Goal: Navigation & Orientation: Find specific page/section

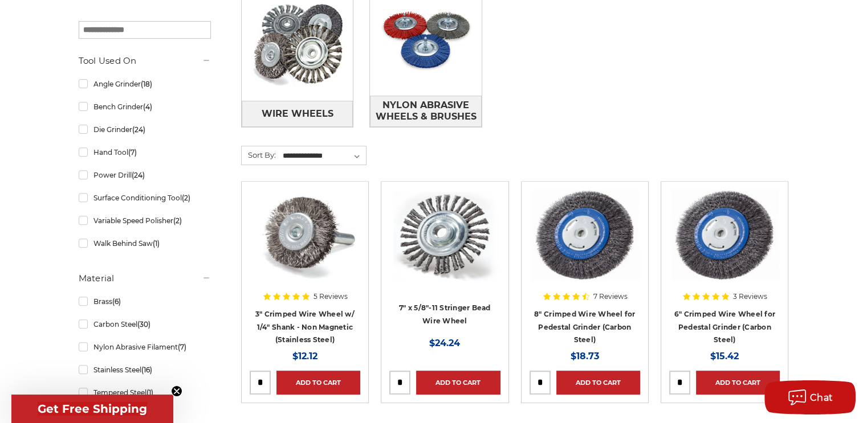
scroll to position [399, 0]
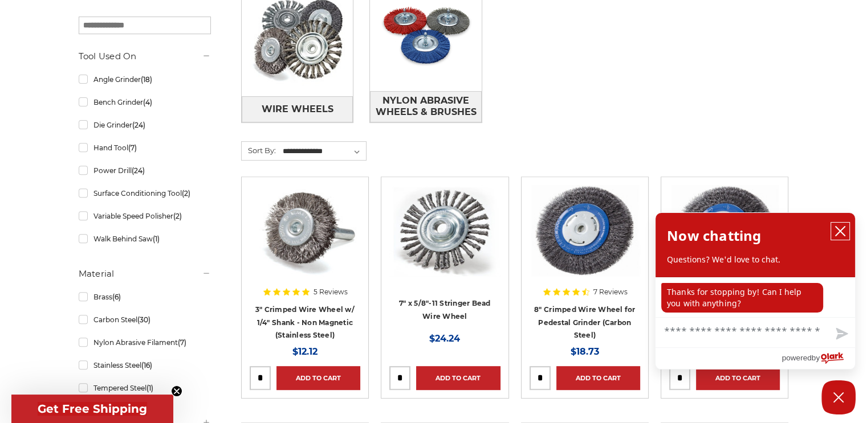
click at [839, 235] on icon "close chatbox" at bounding box center [839, 231] width 11 height 11
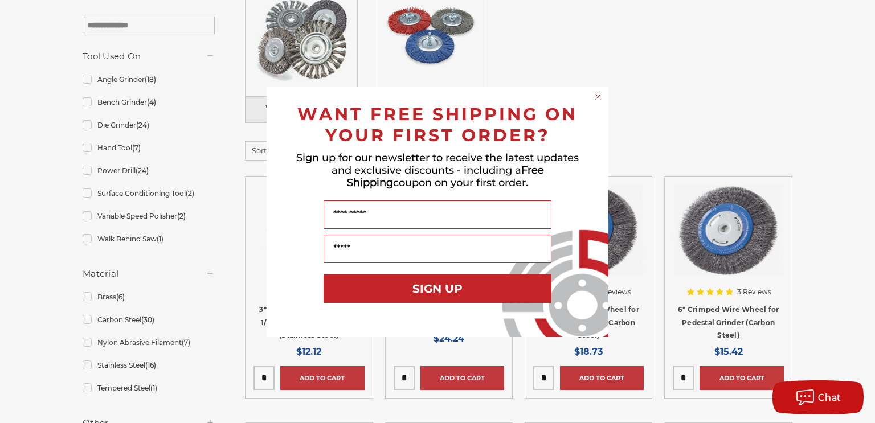
click at [89, 299] on div "Close dialog WANT FREE SHIPPING ON YOUR FIRST ORDER? Sign up for our newsletter…" at bounding box center [437, 211] width 875 height 423
click at [86, 296] on div "Close dialog WANT FREE SHIPPING ON YOUR FIRST ORDER? Sign up for our newsletter…" at bounding box center [437, 211] width 875 height 423
click at [84, 294] on div "Close dialog WANT FREE SHIPPING ON YOUR FIRST ORDER? Sign up for our newsletter…" at bounding box center [437, 211] width 875 height 423
click at [594, 100] on div "Close dialog WANT FREE SHIPPING ON YOUR FIRST ORDER? Sign up for our newsletter…" at bounding box center [438, 212] width 342 height 251
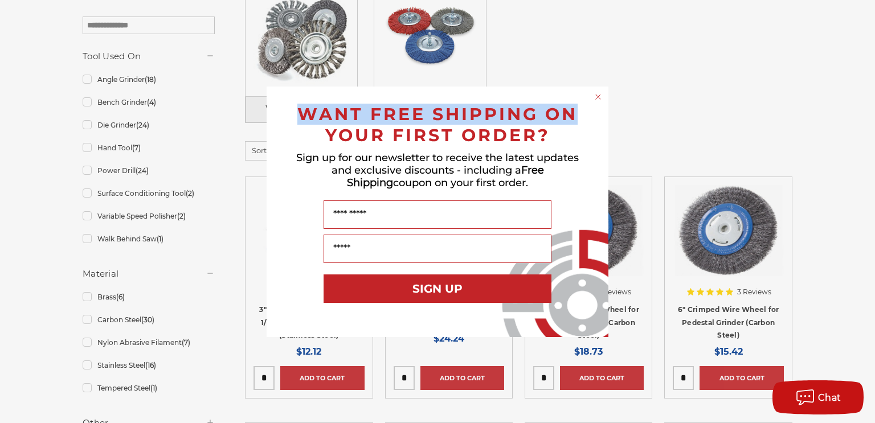
click at [593, 99] on icon "Close dialog" at bounding box center [598, 96] width 11 height 11
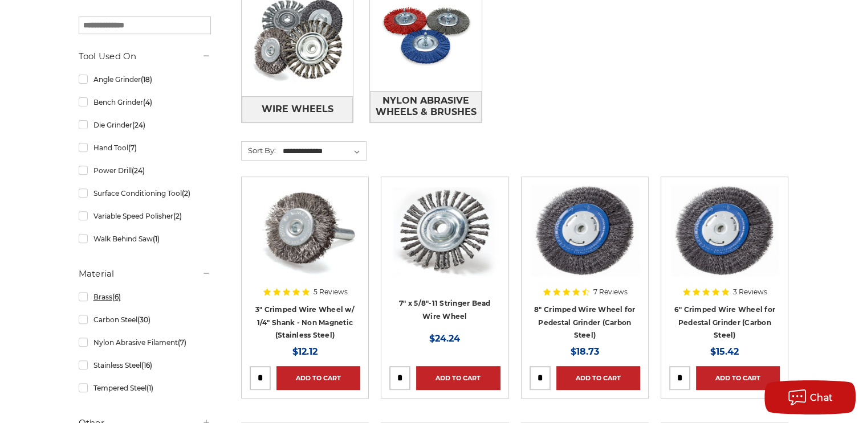
click at [79, 299] on link "Brass (6)" at bounding box center [145, 297] width 132 height 20
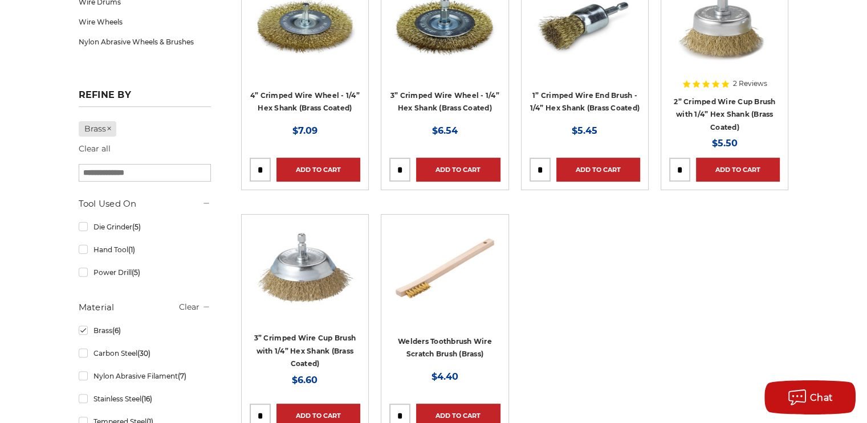
scroll to position [228, 0]
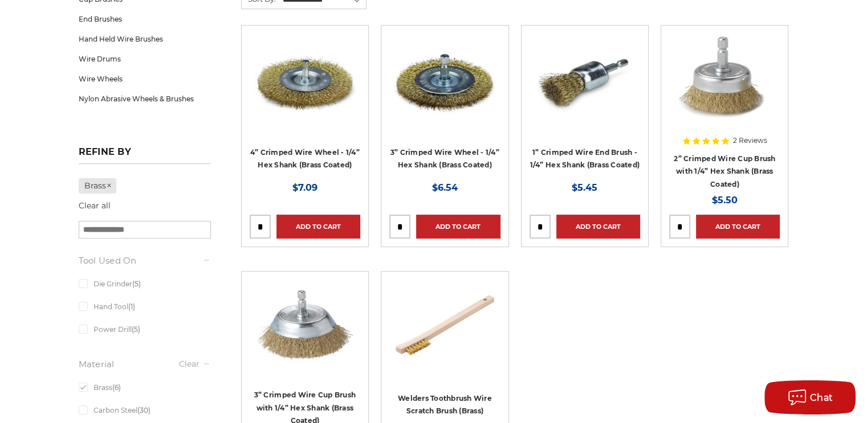
scroll to position [399, 0]
